Goal: Check status

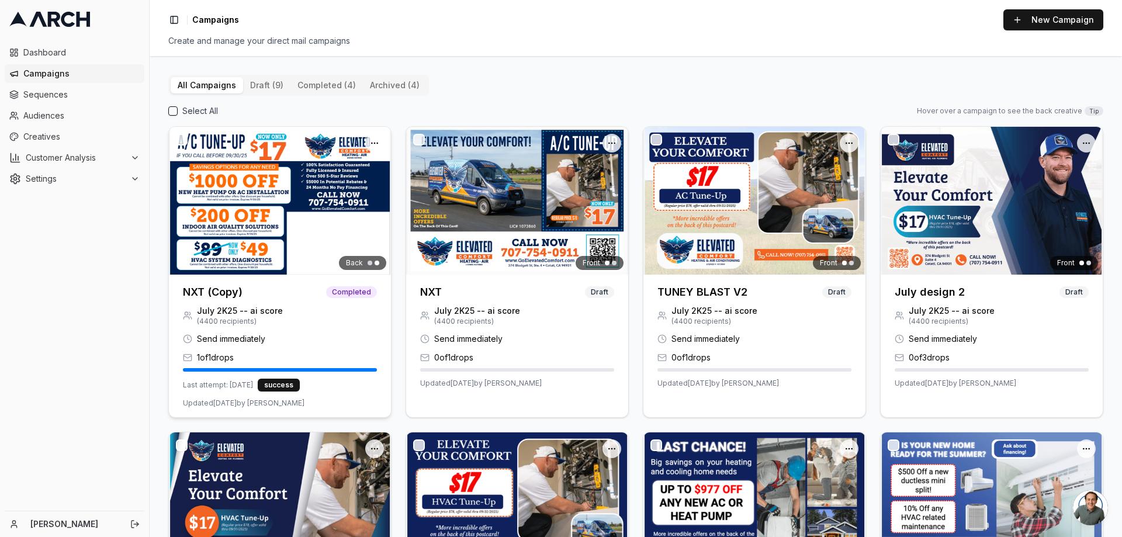
click at [296, 192] on img at bounding box center [280, 201] width 222 height 148
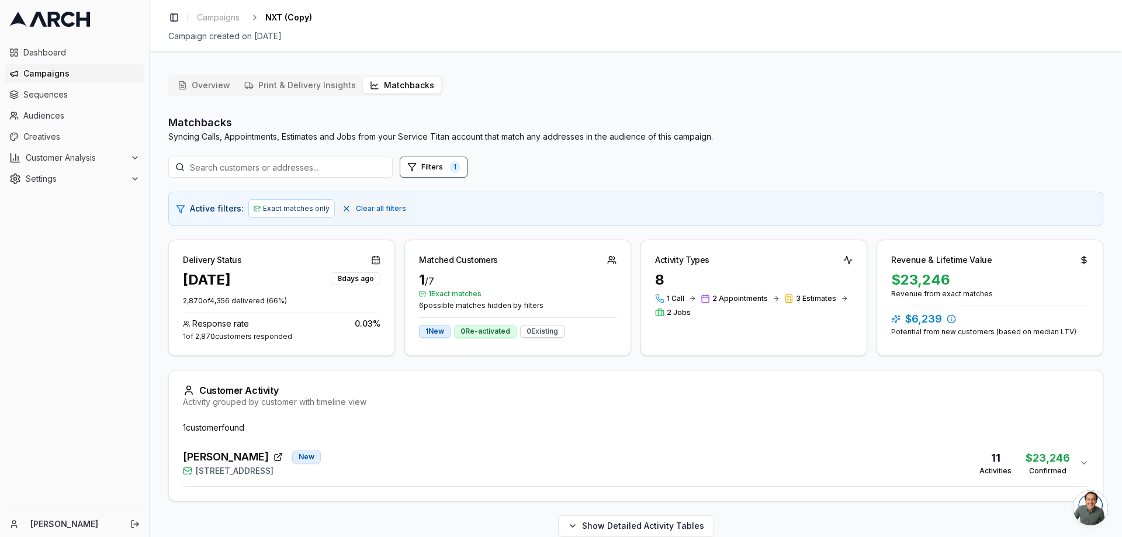
click at [417, 83] on button "Matchbacks" at bounding box center [402, 85] width 78 height 16
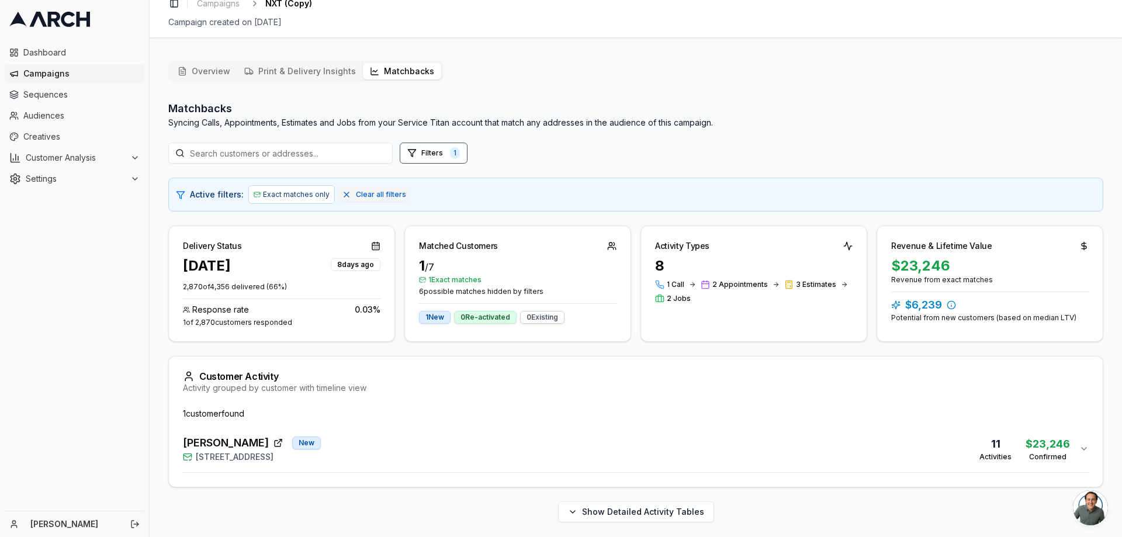
scroll to position [18, 0]
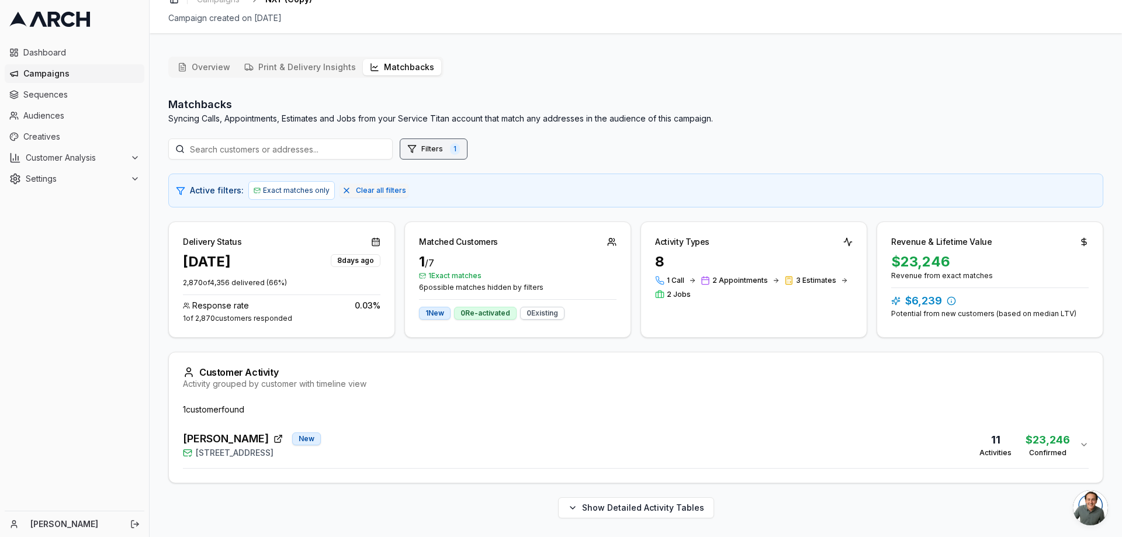
click at [448, 138] on button "Filters 1" at bounding box center [434, 148] width 68 height 21
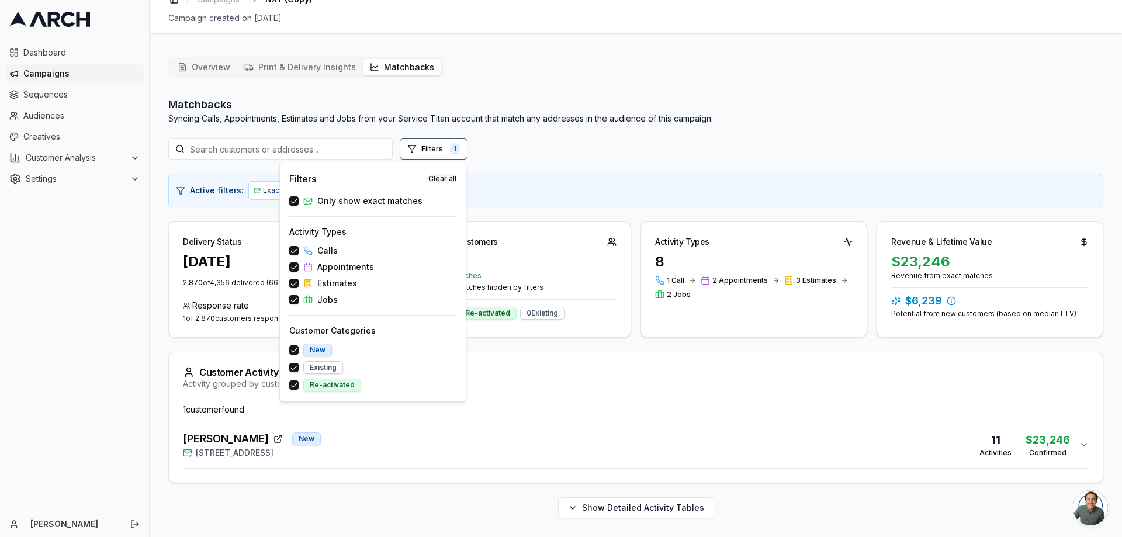
click at [444, 178] on button "Clear all" at bounding box center [442, 178] width 28 height 9
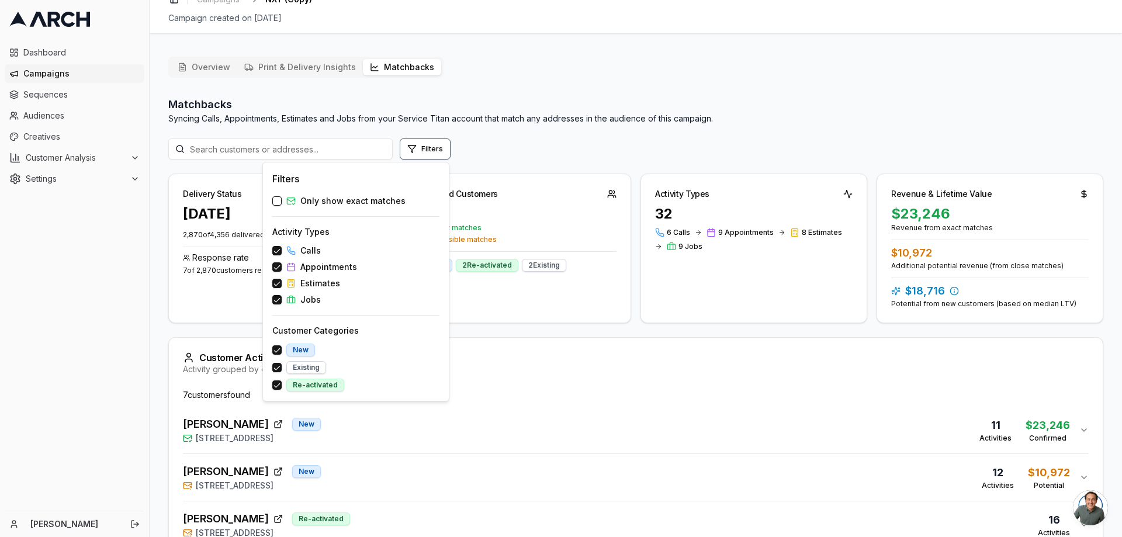
click at [598, 331] on div "Matchbacks Syncing Calls, Appointments, Estimates and Jobs from your Service Ti…" at bounding box center [635, 441] width 935 height 691
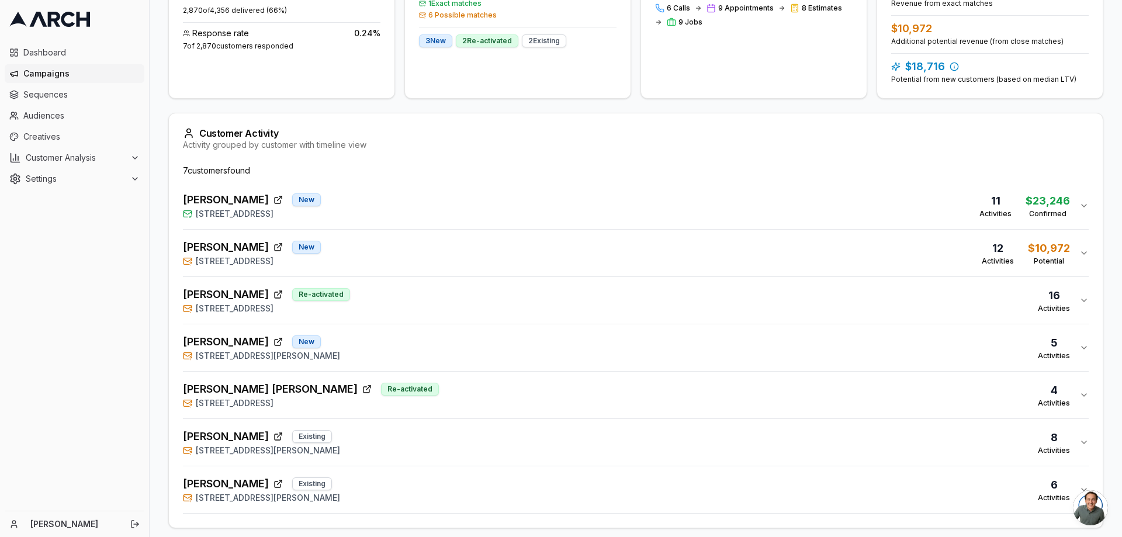
scroll to position [287, 0]
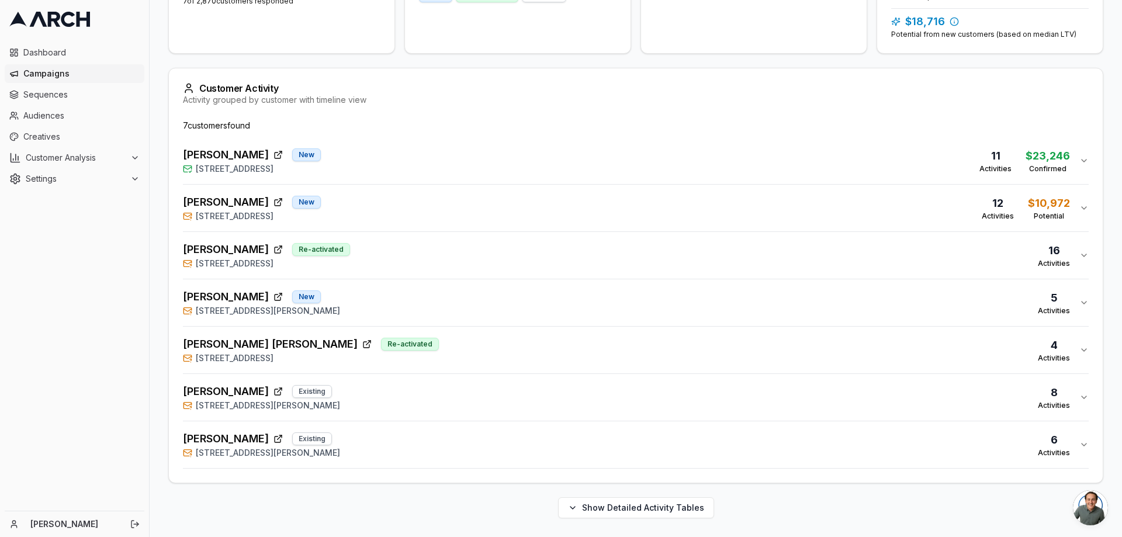
click at [234, 304] on span "[PERSON_NAME]" at bounding box center [226, 297] width 86 height 16
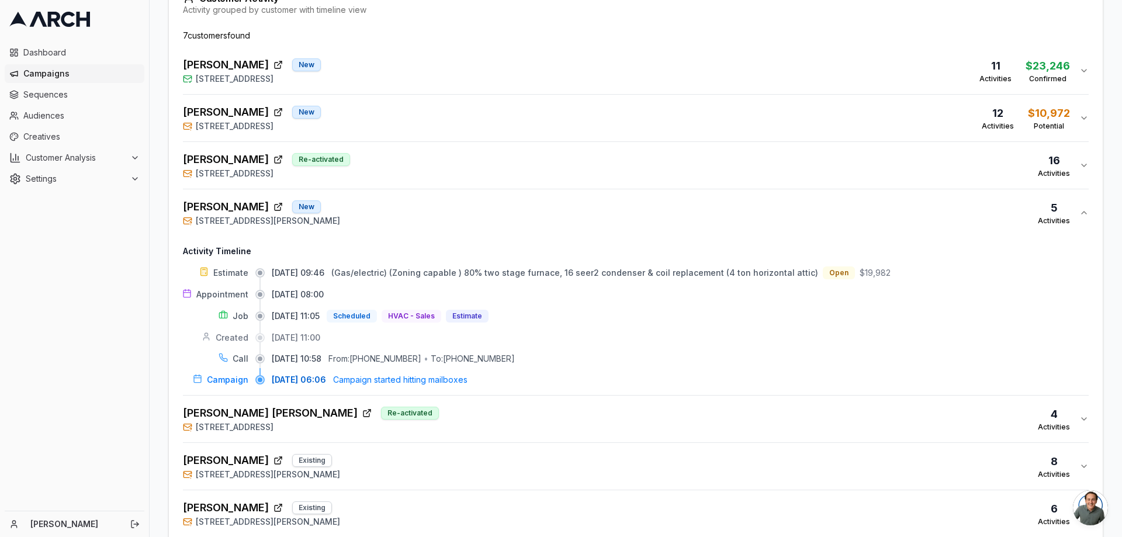
scroll to position [271, 0]
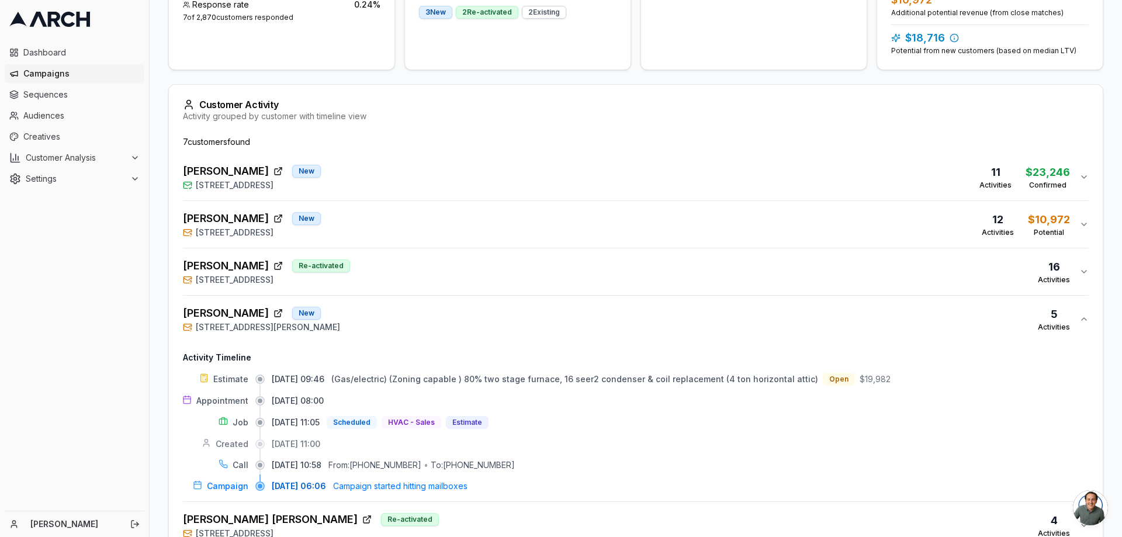
click at [261, 278] on span "[STREET_ADDRESS]" at bounding box center [235, 280] width 78 height 12
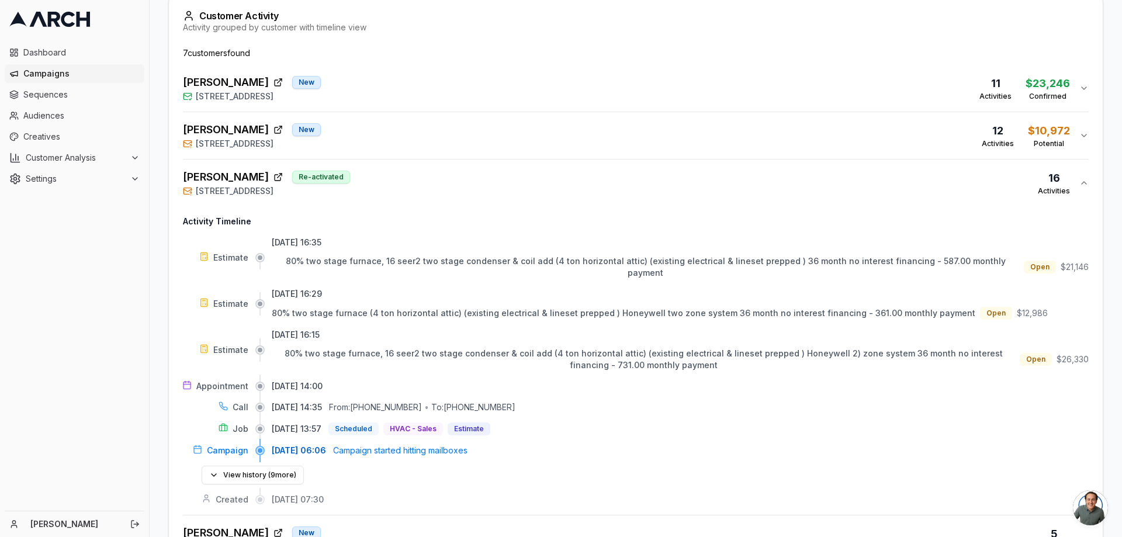
scroll to position [388, 0]
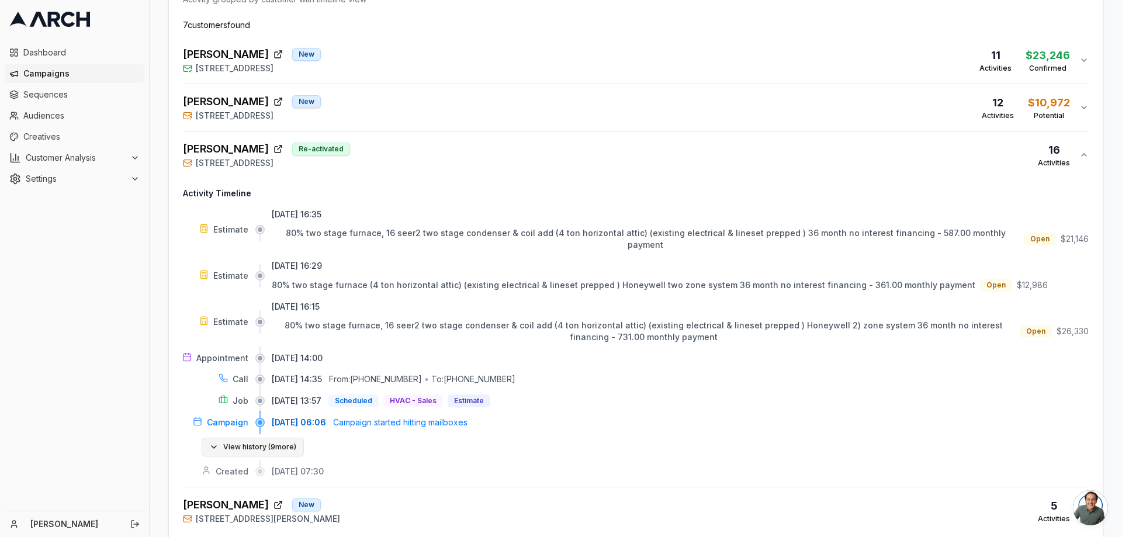
click at [213, 438] on button "View history ( 9 more)" at bounding box center [253, 447] width 102 height 19
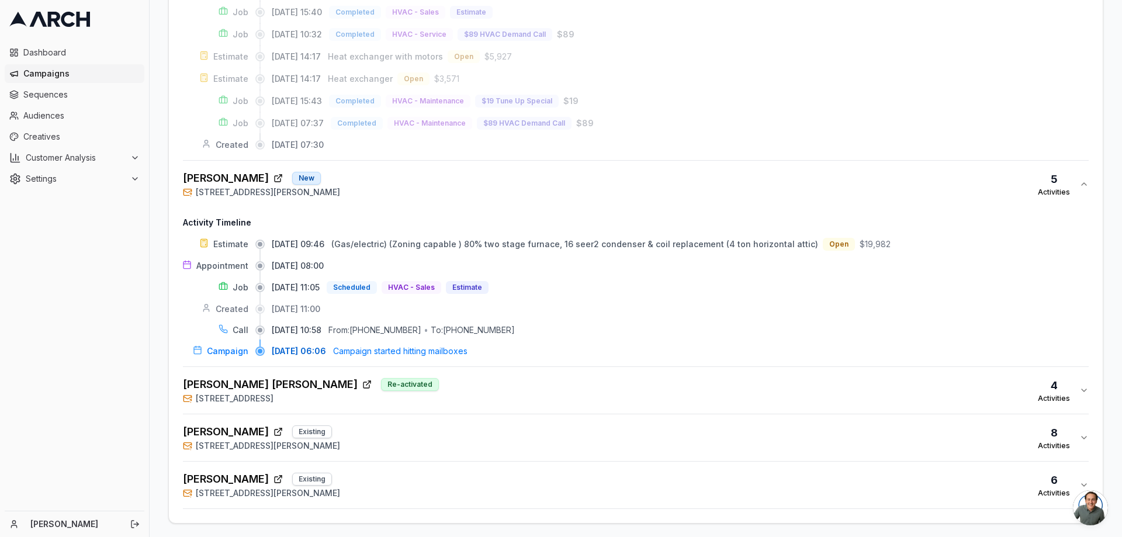
scroll to position [965, 0]
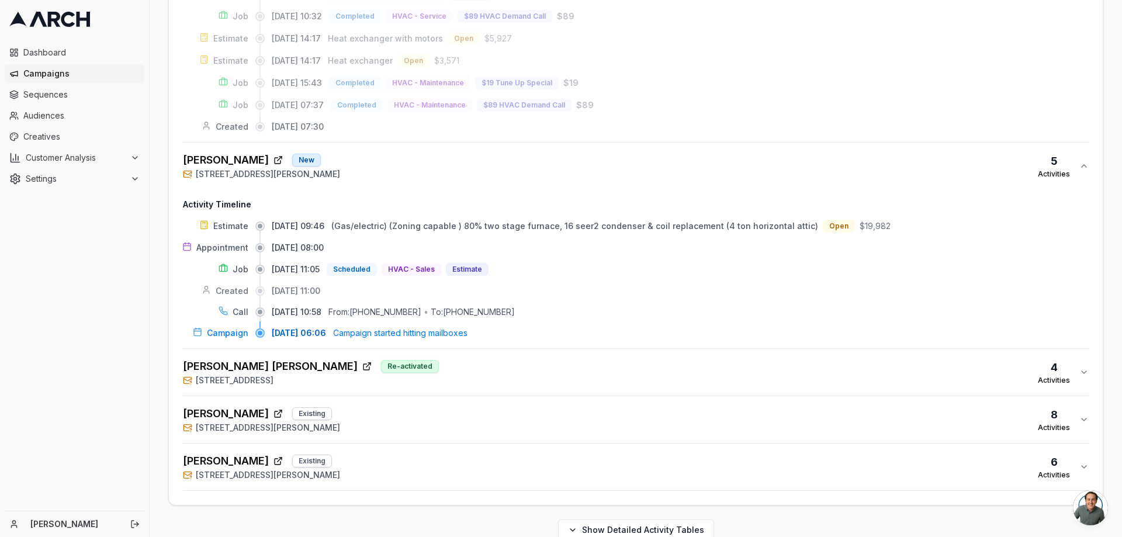
click at [230, 405] on span "[PERSON_NAME]" at bounding box center [226, 413] width 86 height 16
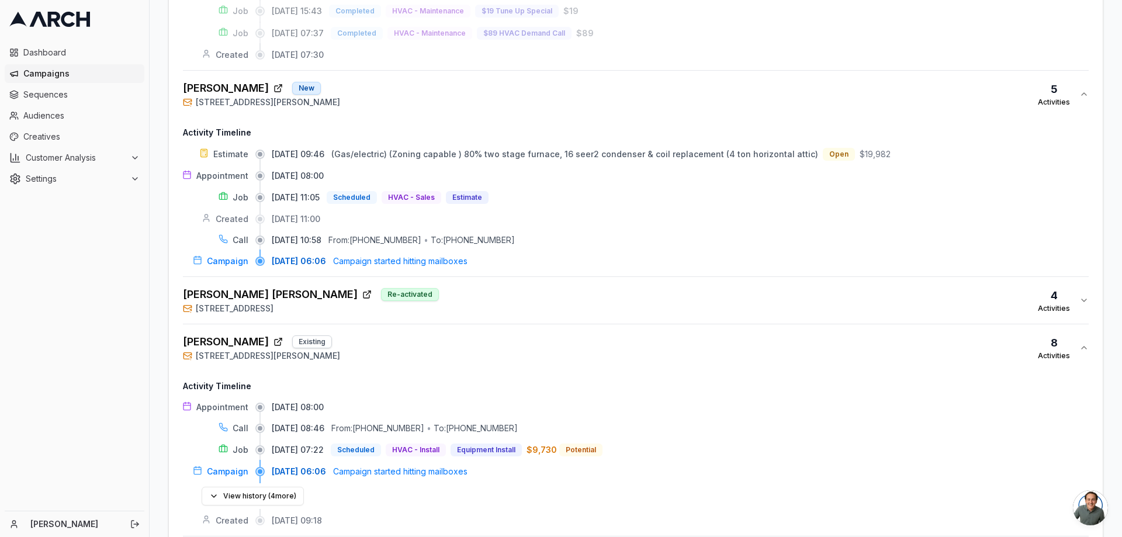
scroll to position [1130, 0]
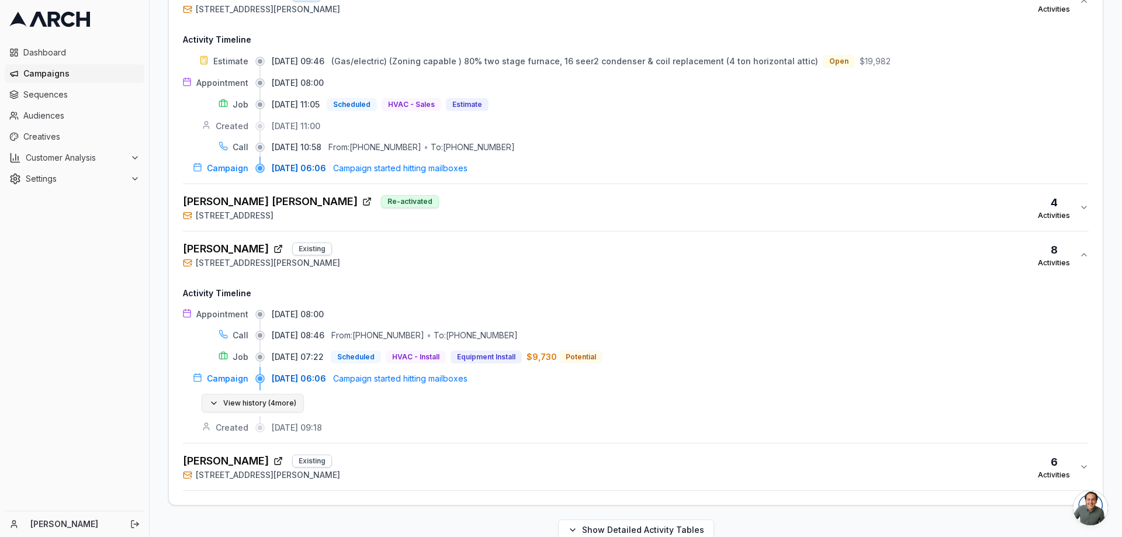
click at [293, 394] on button "View history ( 4 more)" at bounding box center [253, 403] width 102 height 19
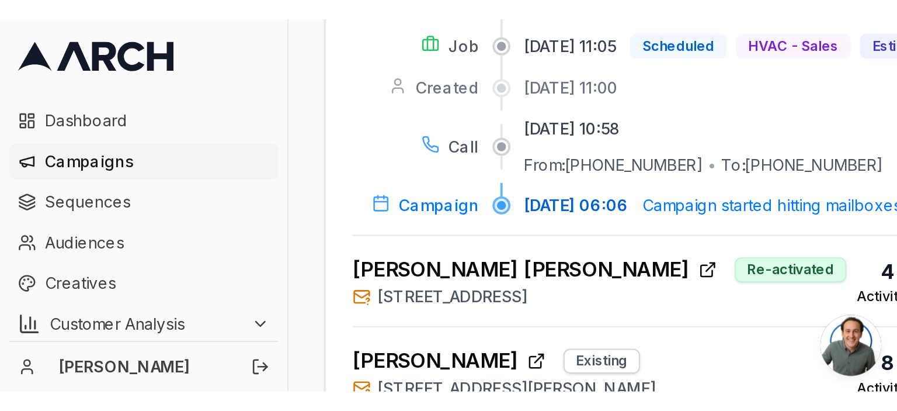
scroll to position [1218, 0]
